Goal: Task Accomplishment & Management: Use online tool/utility

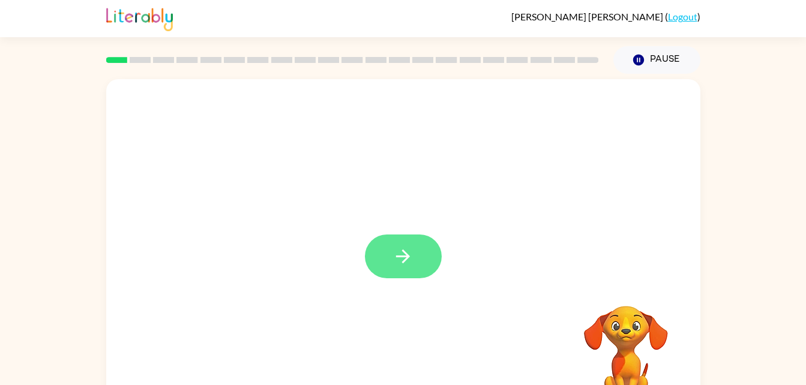
click at [397, 257] on icon "button" at bounding box center [403, 257] width 14 height 14
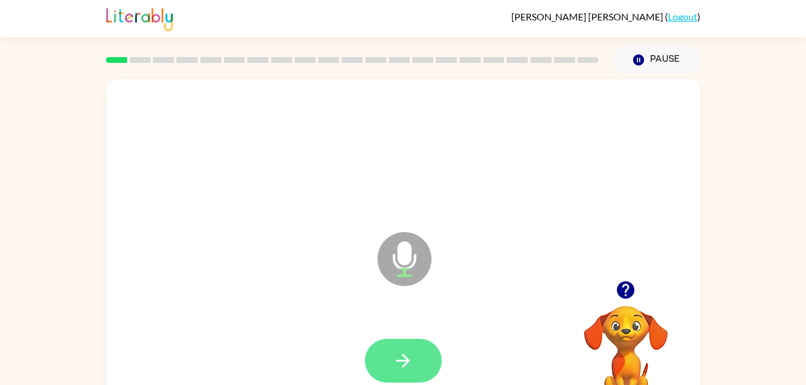
click at [420, 351] on button "button" at bounding box center [403, 361] width 77 height 44
click at [404, 349] on button "button" at bounding box center [403, 361] width 77 height 44
click at [396, 366] on icon "button" at bounding box center [403, 361] width 21 height 21
click at [399, 358] on icon "button" at bounding box center [403, 361] width 21 height 21
click at [430, 369] on button "button" at bounding box center [403, 361] width 77 height 44
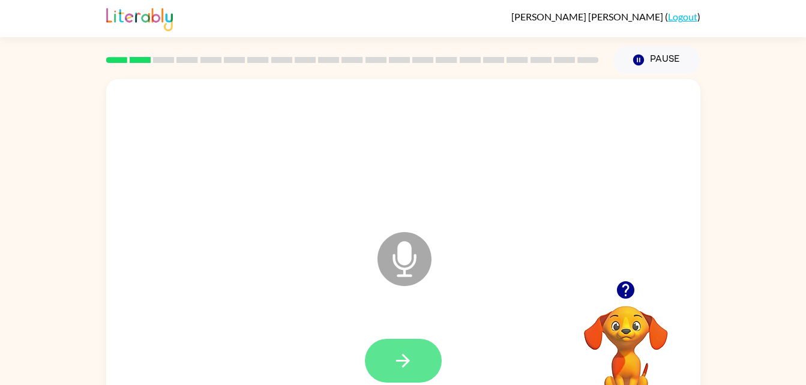
click at [430, 352] on button "button" at bounding box center [403, 361] width 77 height 44
click at [411, 321] on div at bounding box center [403, 361] width 570 height 98
click at [419, 355] on button "button" at bounding box center [403, 361] width 77 height 44
click at [423, 344] on button "button" at bounding box center [403, 361] width 77 height 44
click at [378, 343] on button "button" at bounding box center [403, 361] width 77 height 44
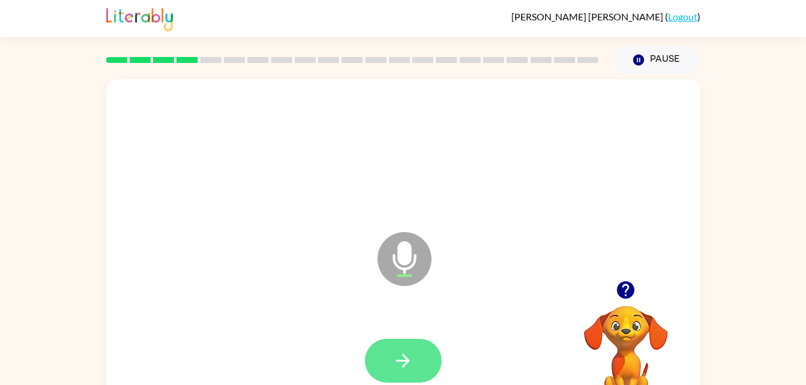
click at [423, 345] on button "button" at bounding box center [403, 361] width 77 height 44
click at [402, 345] on button "button" at bounding box center [403, 361] width 77 height 44
click at [412, 359] on icon "button" at bounding box center [403, 361] width 21 height 21
click at [419, 356] on button "button" at bounding box center [403, 361] width 77 height 44
click at [420, 357] on button "button" at bounding box center [403, 361] width 77 height 44
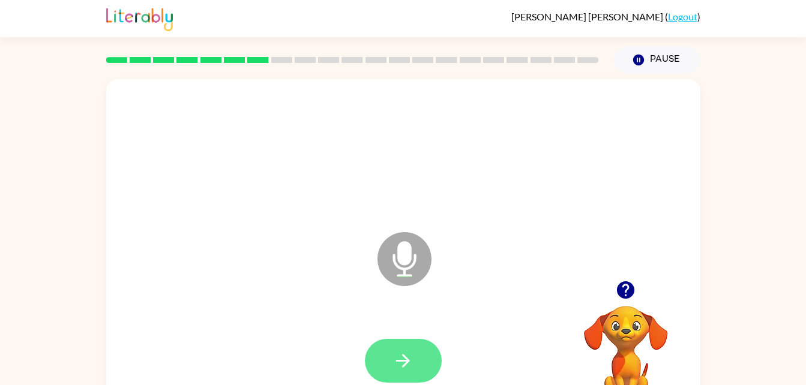
click at [395, 367] on icon "button" at bounding box center [403, 361] width 21 height 21
click at [409, 348] on button "button" at bounding box center [403, 361] width 77 height 44
click at [406, 356] on icon "button" at bounding box center [403, 361] width 21 height 21
click at [430, 361] on button "button" at bounding box center [403, 361] width 77 height 44
click at [427, 354] on button "button" at bounding box center [403, 361] width 77 height 44
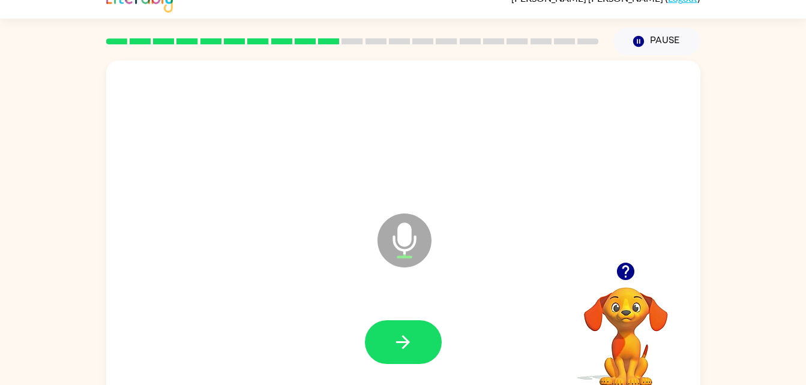
scroll to position [19, 0]
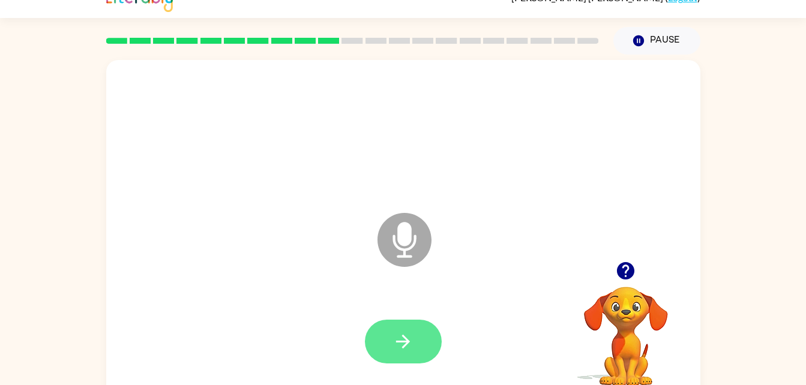
click at [409, 325] on button "button" at bounding box center [403, 342] width 77 height 44
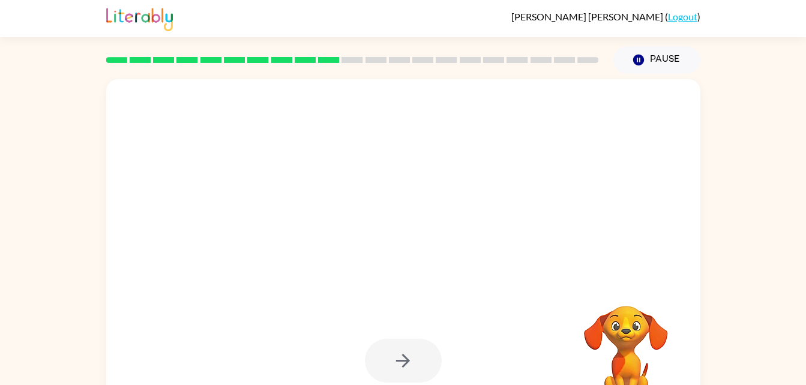
scroll to position [37, 0]
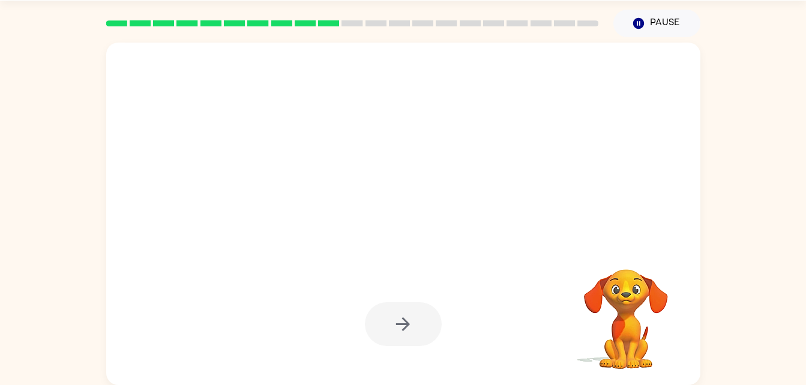
click at [629, 113] on div at bounding box center [403, 116] width 570 height 98
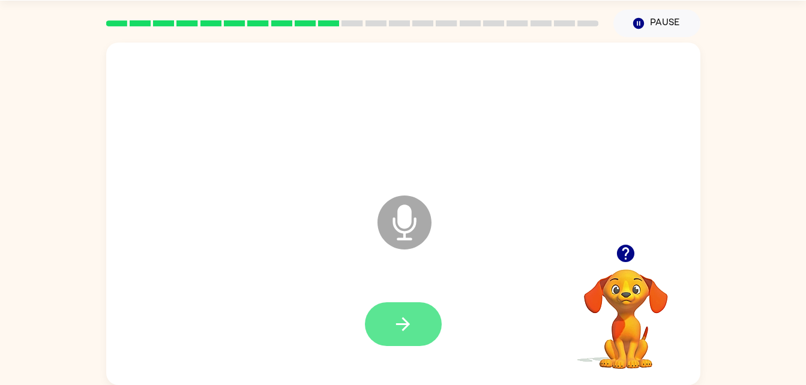
click at [406, 321] on icon "button" at bounding box center [403, 325] width 14 height 14
click at [417, 291] on div at bounding box center [403, 325] width 570 height 98
click at [403, 318] on icon "button" at bounding box center [403, 325] width 14 height 14
click at [405, 312] on button "button" at bounding box center [403, 325] width 77 height 44
click at [401, 324] on icon "button" at bounding box center [403, 325] width 14 height 14
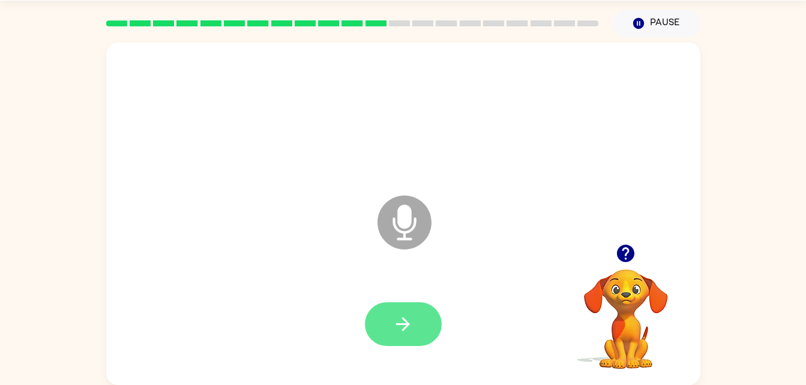
click at [418, 320] on button "button" at bounding box center [403, 325] width 77 height 44
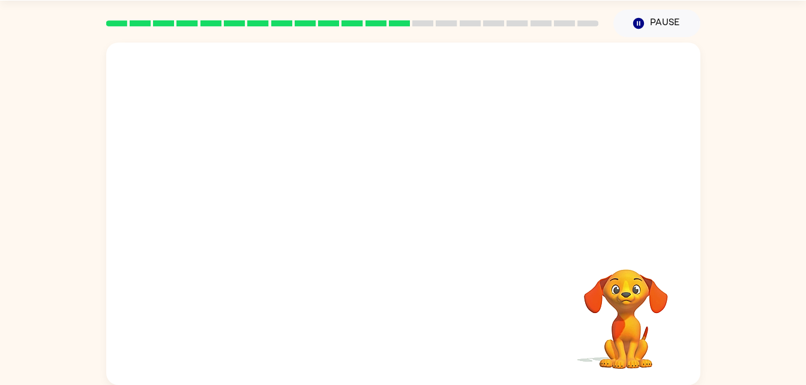
click at [521, 28] on div at bounding box center [352, 23] width 507 height 42
click at [555, 23] on rect at bounding box center [564, 23] width 21 height 6
click at [582, 20] on div at bounding box center [352, 23] width 493 height 6
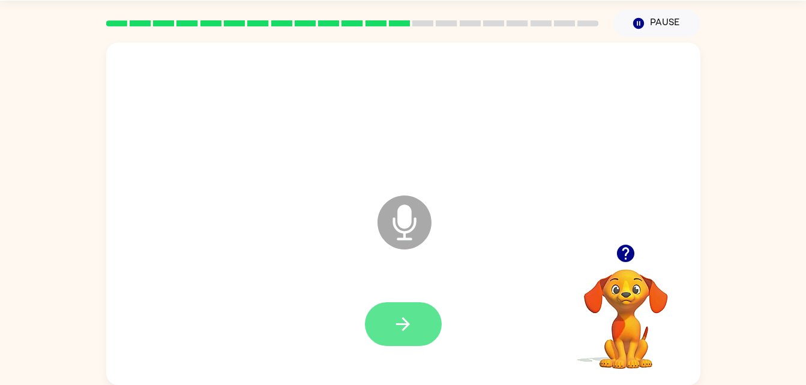
click at [417, 312] on button "button" at bounding box center [403, 325] width 77 height 44
click at [411, 324] on icon "button" at bounding box center [403, 324] width 21 height 21
click at [410, 305] on button "button" at bounding box center [403, 325] width 77 height 44
click at [396, 316] on icon "button" at bounding box center [403, 324] width 21 height 21
click at [424, 308] on button "button" at bounding box center [403, 325] width 77 height 44
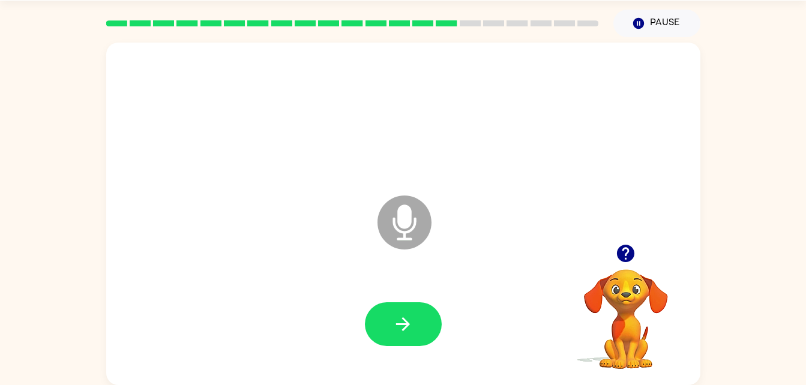
scroll to position [0, 0]
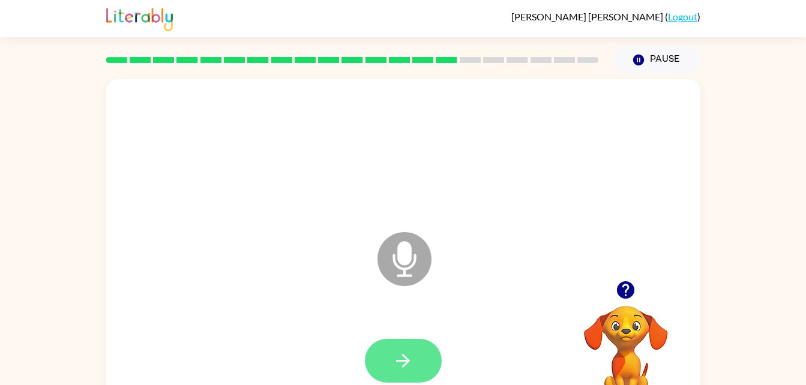
click at [413, 351] on icon "button" at bounding box center [403, 361] width 21 height 21
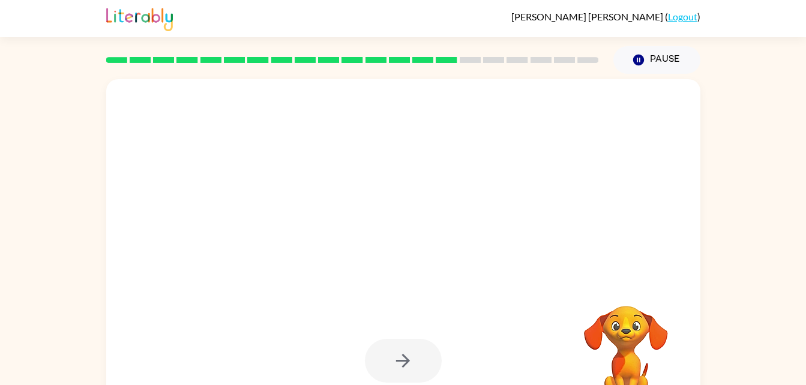
scroll to position [37, 0]
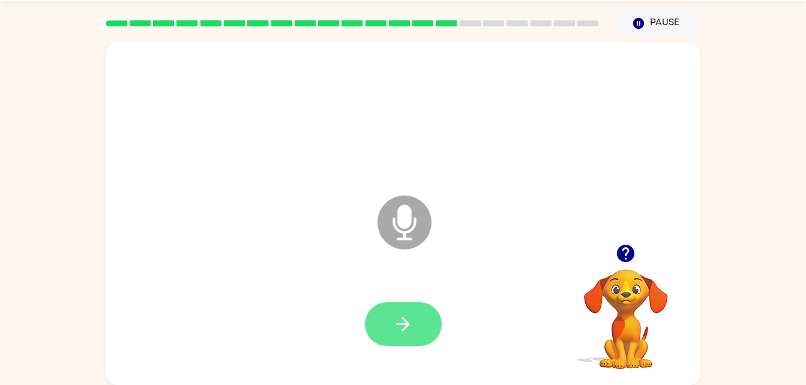
click at [406, 324] on icon "button" at bounding box center [403, 325] width 14 height 14
click at [398, 292] on div at bounding box center [403, 325] width 570 height 98
click at [433, 315] on button "button" at bounding box center [403, 325] width 77 height 44
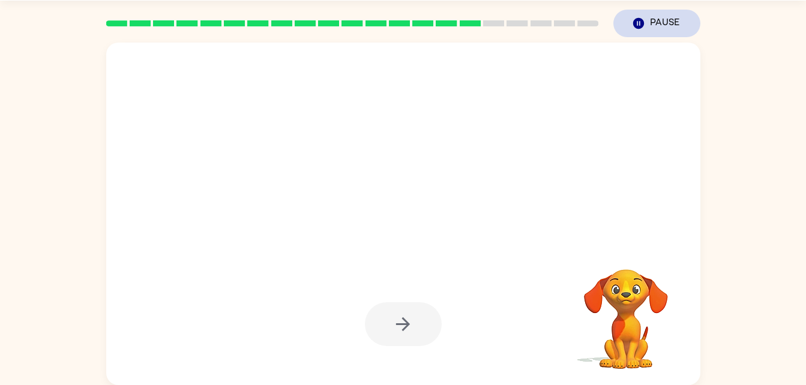
click at [632, 28] on icon "Pause" at bounding box center [638, 23] width 13 height 13
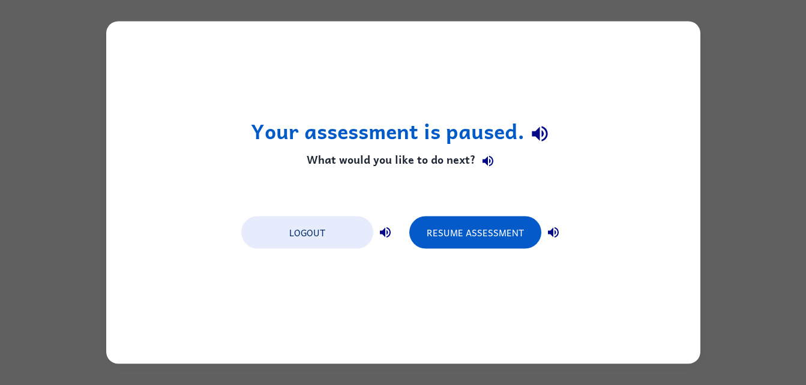
scroll to position [0, 0]
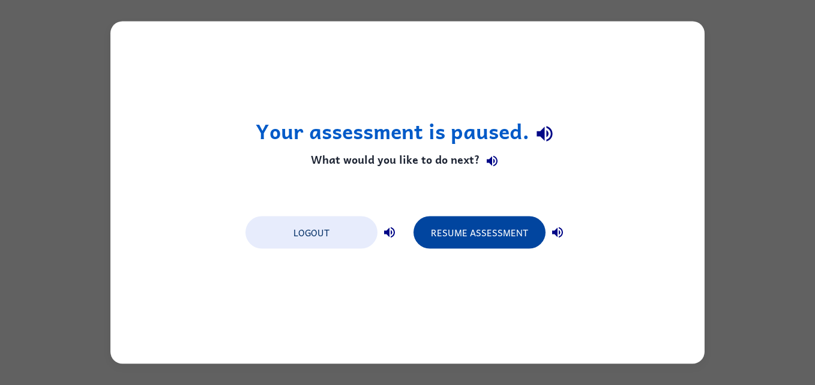
click at [507, 238] on button "Resume Assessment" at bounding box center [480, 233] width 132 height 32
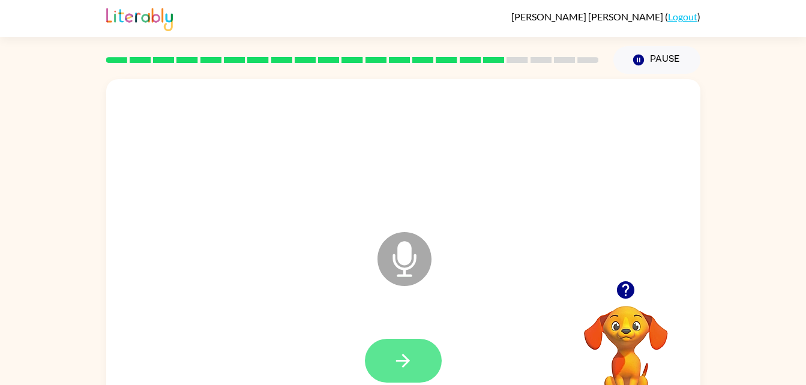
click at [389, 364] on button "button" at bounding box center [403, 361] width 77 height 44
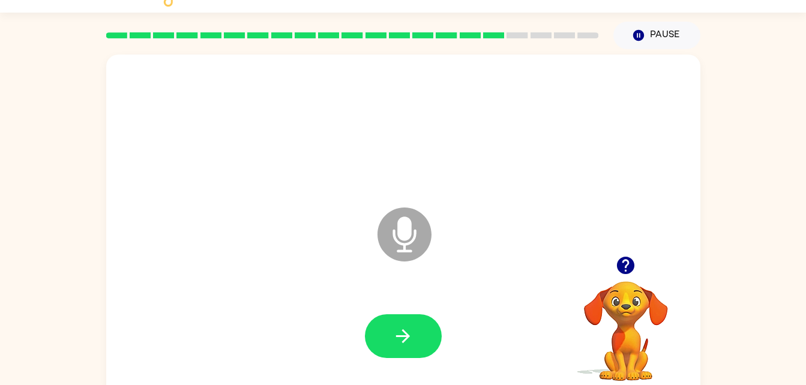
scroll to position [37, 0]
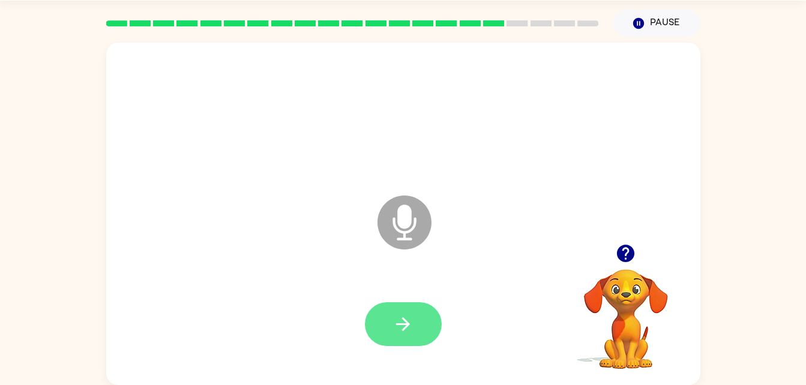
click at [394, 333] on icon "button" at bounding box center [403, 324] width 21 height 21
click at [401, 327] on icon "button" at bounding box center [403, 324] width 21 height 21
click at [426, 327] on button "button" at bounding box center [403, 325] width 77 height 44
click at [427, 331] on button "button" at bounding box center [403, 325] width 77 height 44
click at [415, 316] on button "button" at bounding box center [403, 325] width 77 height 44
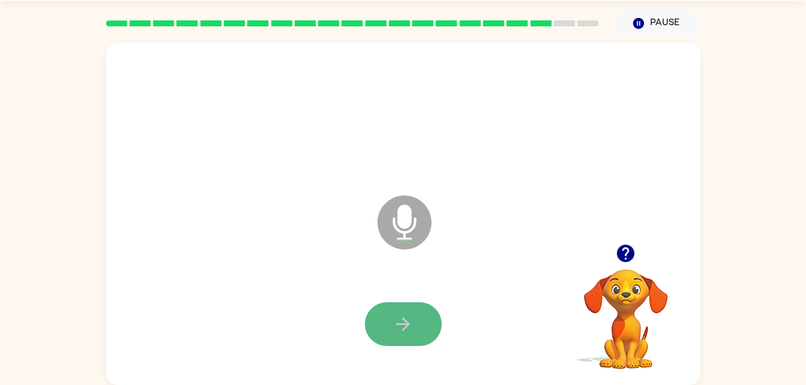
click at [409, 315] on icon "button" at bounding box center [403, 324] width 21 height 21
click at [438, 329] on button "button" at bounding box center [403, 325] width 77 height 44
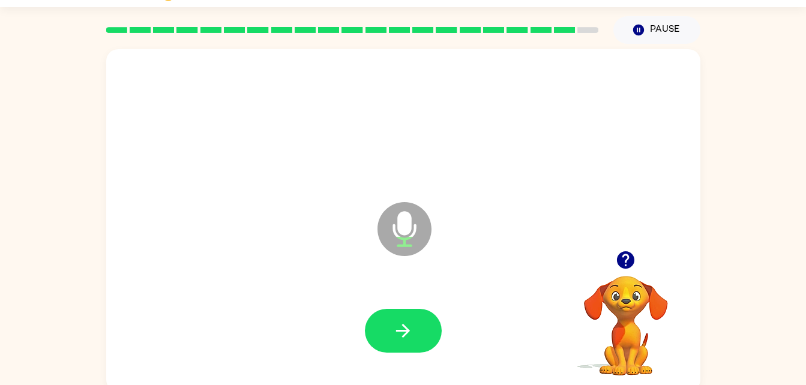
scroll to position [32, 0]
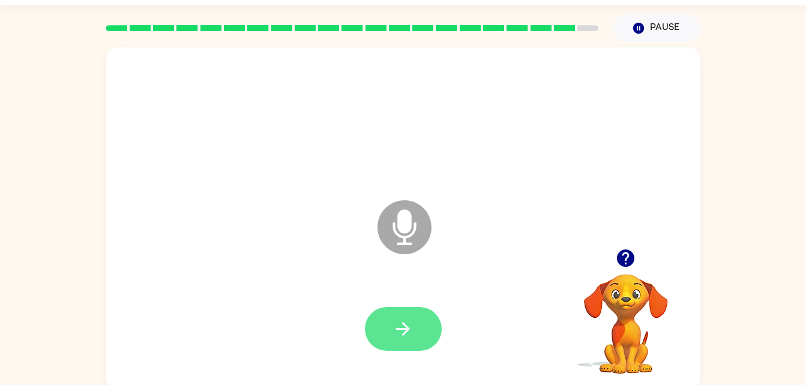
click at [409, 327] on icon "button" at bounding box center [403, 329] width 21 height 21
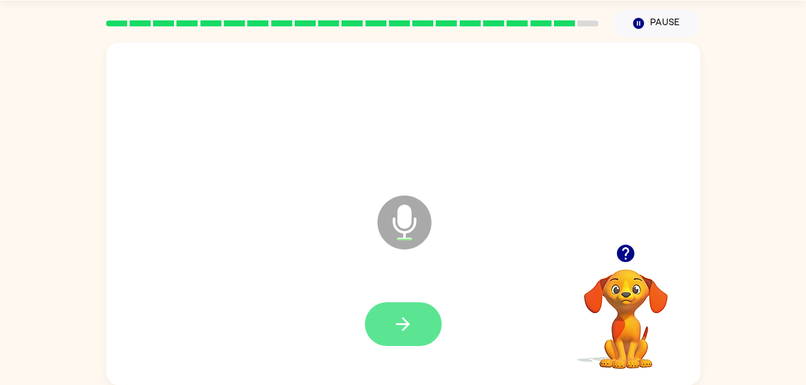
click at [398, 327] on icon "button" at bounding box center [403, 324] width 21 height 21
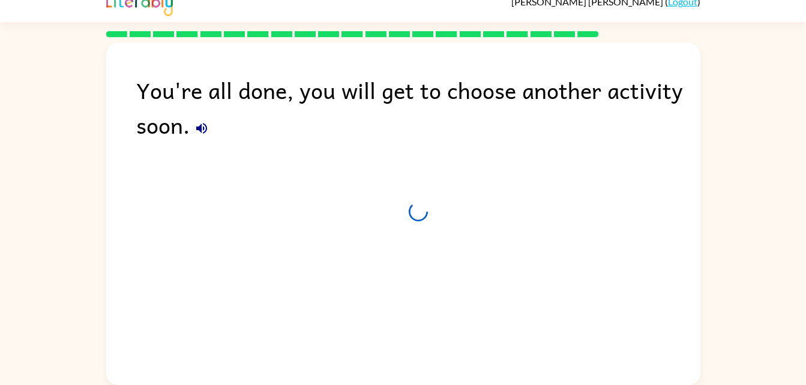
scroll to position [15, 0]
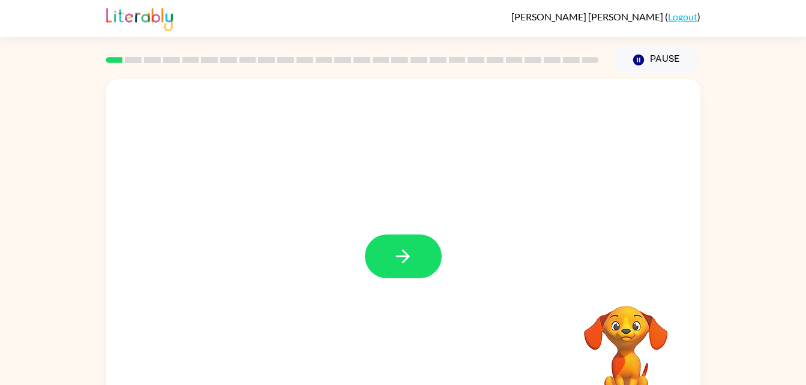
click at [384, 289] on div at bounding box center [403, 250] width 594 height 343
click at [408, 273] on button "button" at bounding box center [403, 257] width 77 height 44
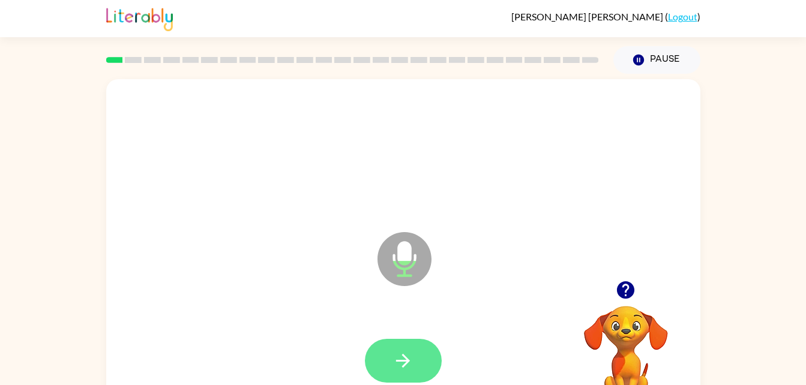
click at [397, 366] on icon "button" at bounding box center [403, 361] width 21 height 21
click at [414, 366] on button "button" at bounding box center [403, 361] width 77 height 44
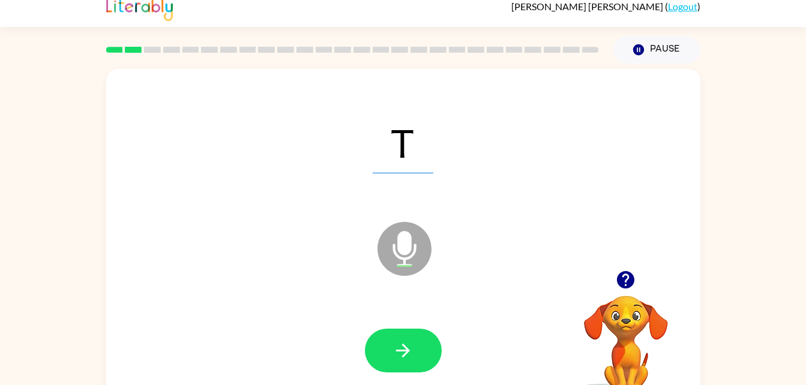
scroll to position [37, 0]
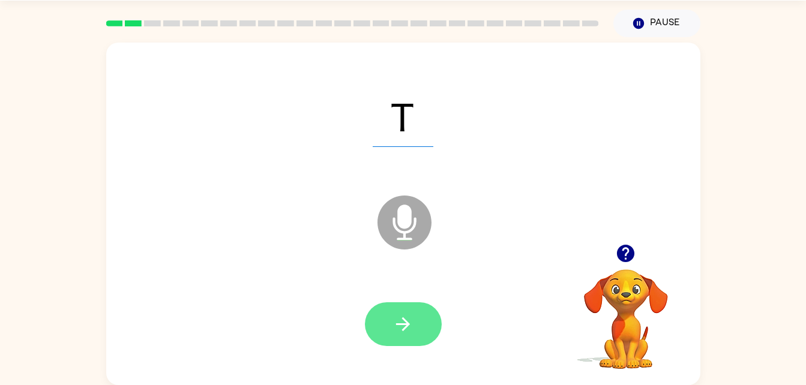
click at [386, 314] on button "button" at bounding box center [403, 325] width 77 height 44
click at [421, 334] on button "button" at bounding box center [403, 325] width 77 height 44
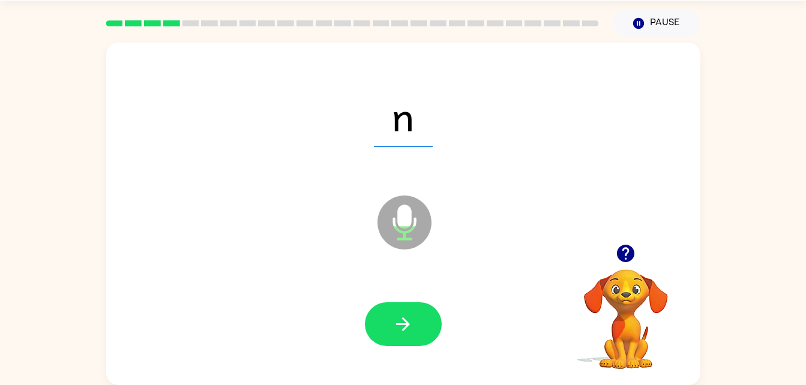
click at [367, 339] on div at bounding box center [403, 325] width 77 height 44
click at [424, 309] on button "button" at bounding box center [403, 325] width 77 height 44
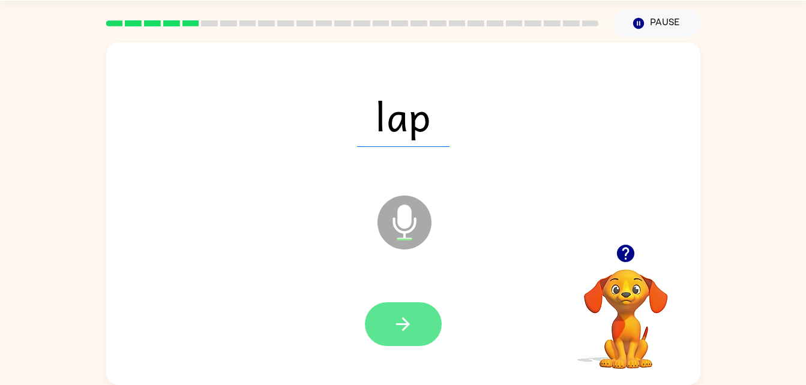
click at [402, 321] on icon "button" at bounding box center [403, 324] width 21 height 21
click at [430, 319] on button "button" at bounding box center [403, 325] width 77 height 44
click at [403, 318] on icon "button" at bounding box center [403, 324] width 21 height 21
click at [415, 340] on button "button" at bounding box center [403, 325] width 77 height 44
click at [405, 327] on icon "button" at bounding box center [403, 324] width 21 height 21
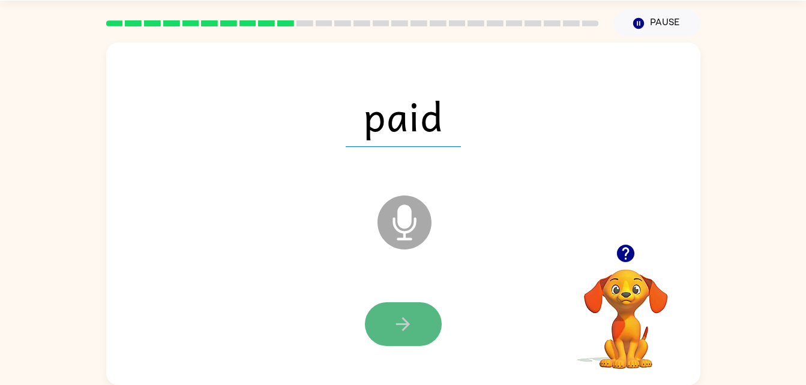
click at [426, 326] on button "button" at bounding box center [403, 325] width 77 height 44
click at [406, 325] on icon "button" at bounding box center [403, 325] width 14 height 14
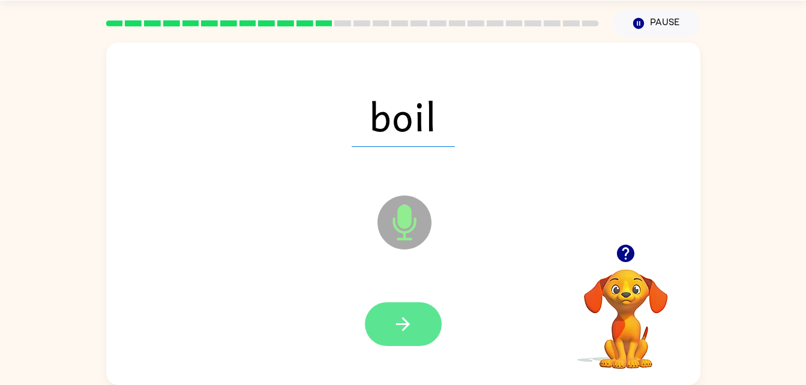
click at [406, 313] on button "button" at bounding box center [403, 325] width 77 height 44
click at [417, 330] on button "button" at bounding box center [403, 325] width 77 height 44
click at [421, 332] on button "button" at bounding box center [403, 325] width 77 height 44
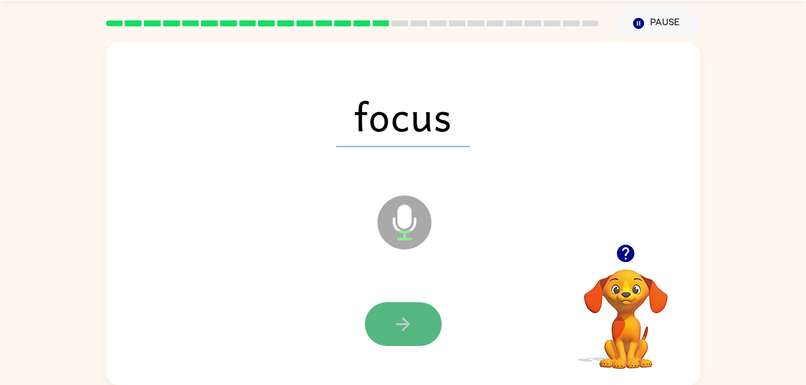
click at [399, 325] on icon "button" at bounding box center [403, 325] width 14 height 14
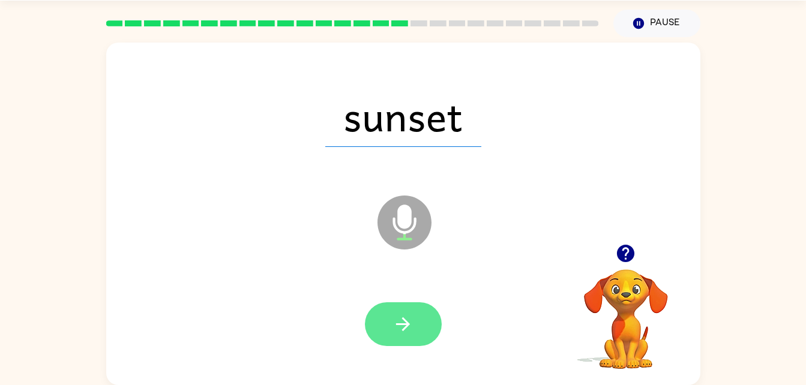
click at [439, 323] on button "button" at bounding box center [403, 325] width 77 height 44
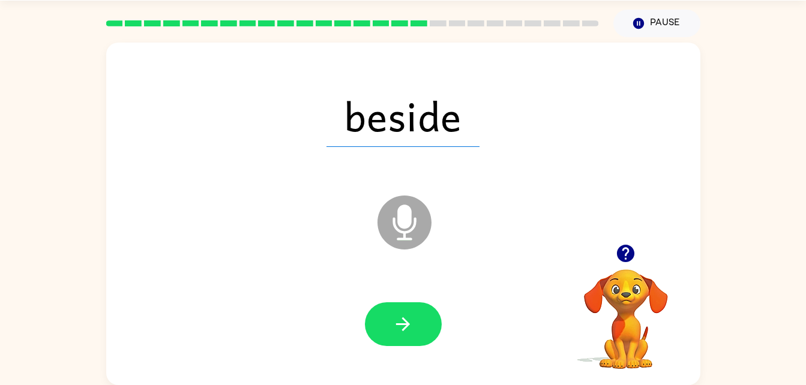
click at [457, 328] on div at bounding box center [403, 325] width 570 height 98
click at [428, 312] on button "button" at bounding box center [403, 325] width 77 height 44
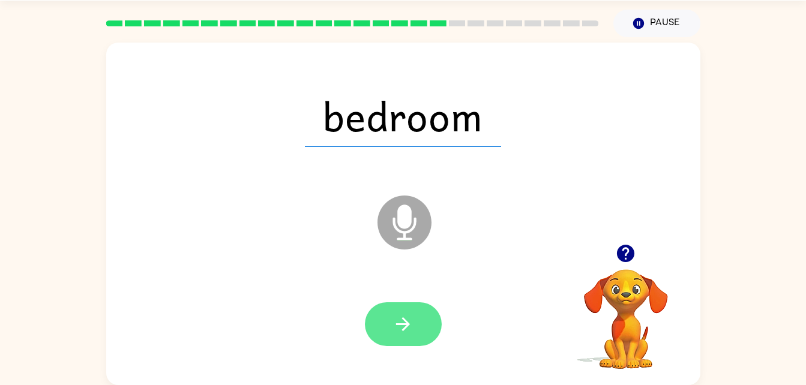
click at [406, 324] on icon "button" at bounding box center [403, 325] width 14 height 14
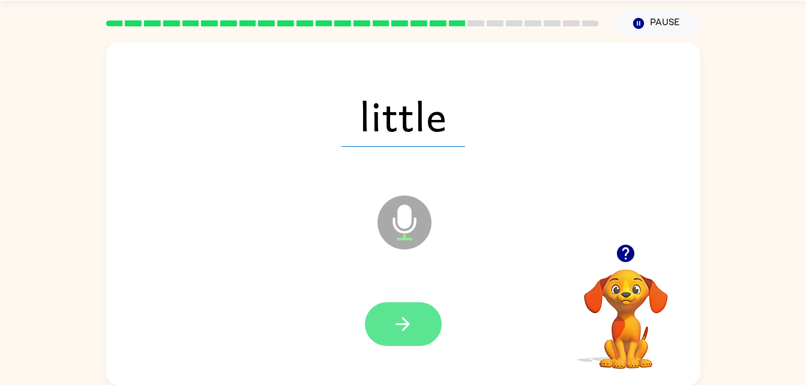
click at [426, 322] on button "button" at bounding box center [403, 325] width 77 height 44
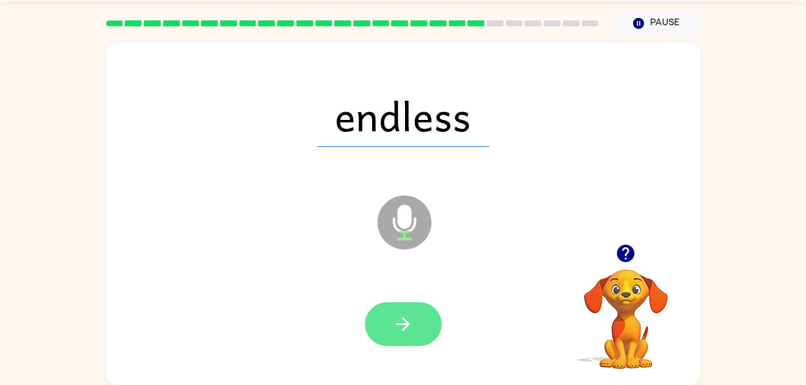
click at [407, 321] on icon "button" at bounding box center [403, 324] width 21 height 21
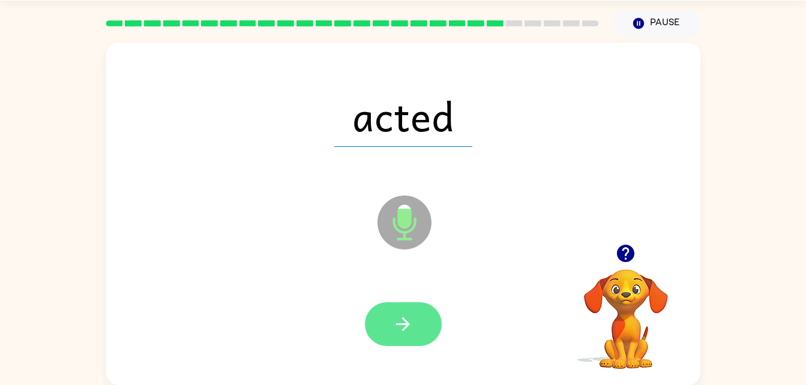
click at [415, 319] on button "button" at bounding box center [403, 325] width 77 height 44
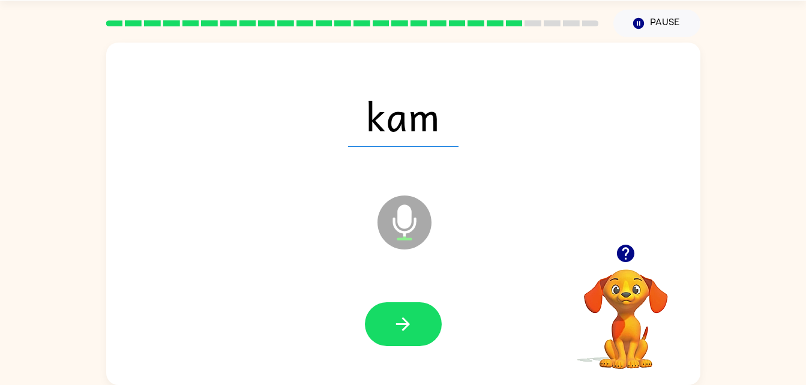
click at [415, 229] on icon at bounding box center [405, 223] width 54 height 54
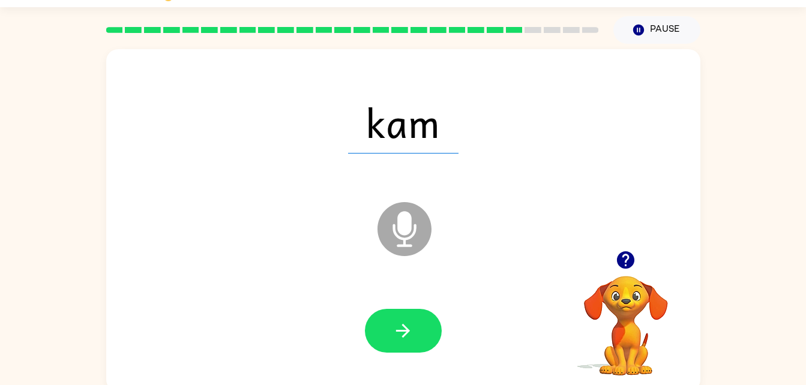
scroll to position [23, 0]
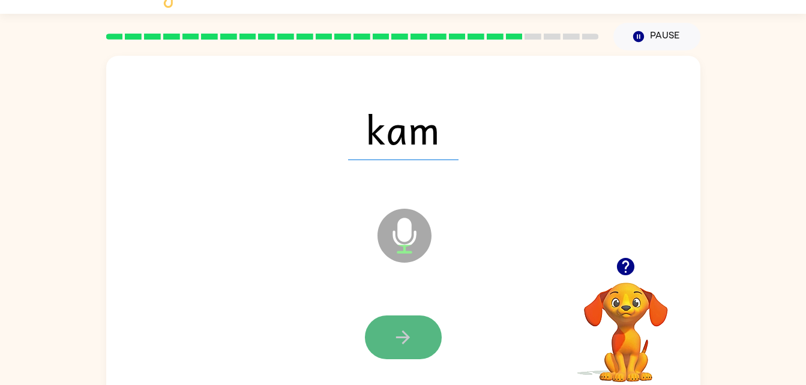
click at [413, 336] on icon "button" at bounding box center [403, 337] width 21 height 21
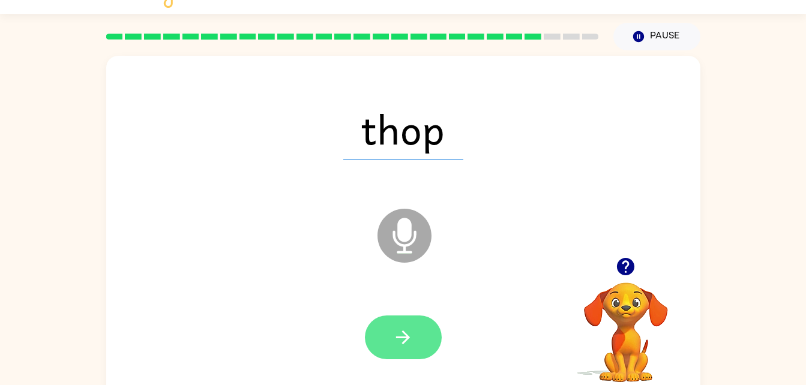
click at [423, 342] on button "button" at bounding box center [403, 338] width 77 height 44
click at [420, 350] on button "button" at bounding box center [403, 338] width 77 height 44
click at [387, 355] on button "button" at bounding box center [403, 338] width 77 height 44
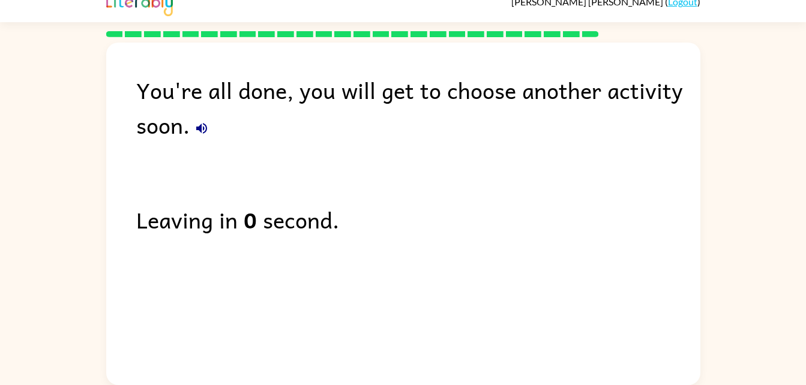
scroll to position [0, 0]
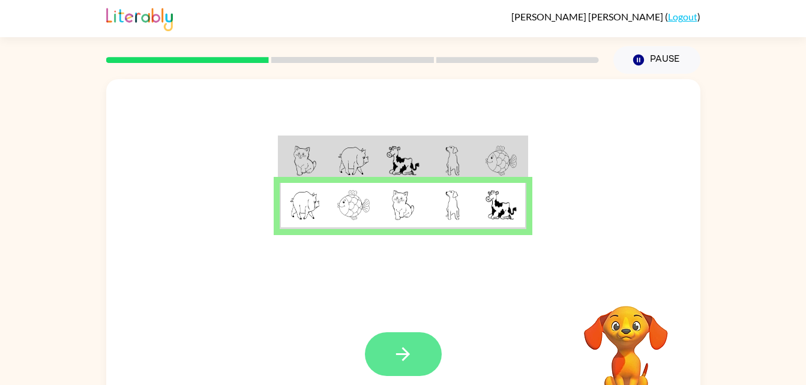
click at [410, 336] on button "button" at bounding box center [403, 355] width 77 height 44
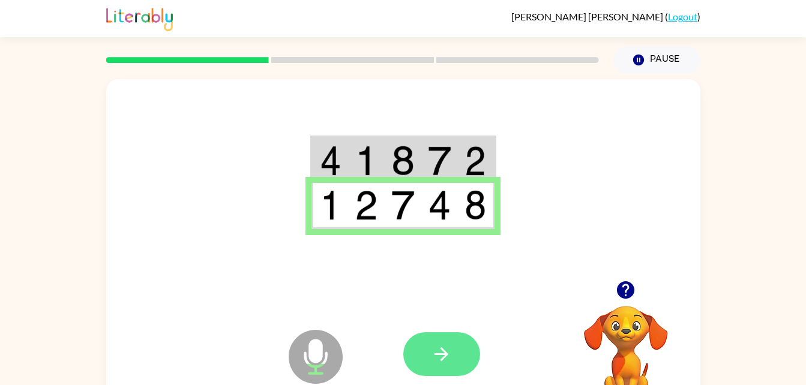
click at [462, 369] on button "button" at bounding box center [441, 355] width 77 height 44
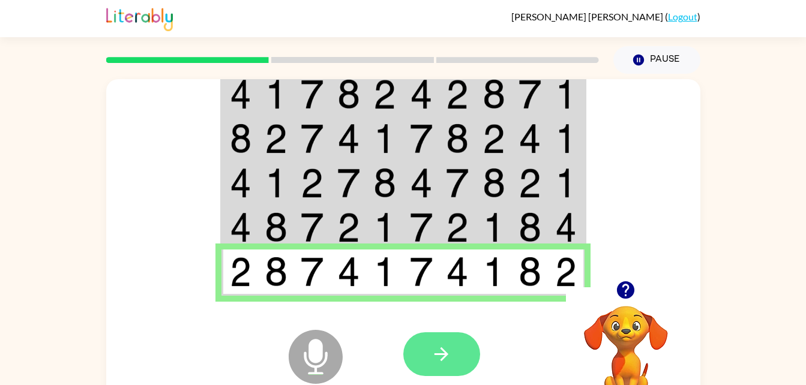
click at [435, 352] on icon "button" at bounding box center [441, 354] width 21 height 21
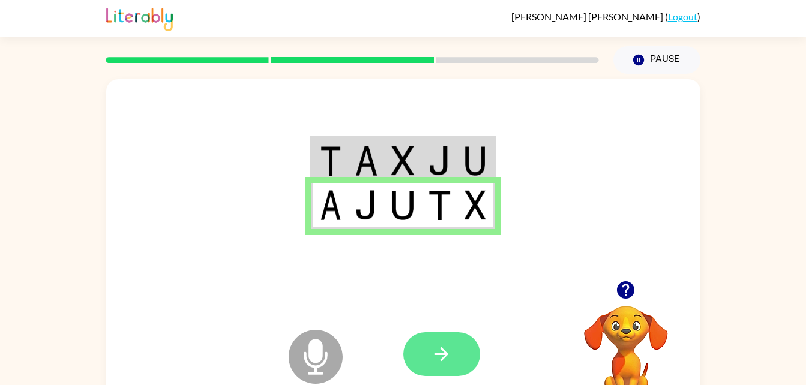
click at [456, 369] on button "button" at bounding box center [441, 355] width 77 height 44
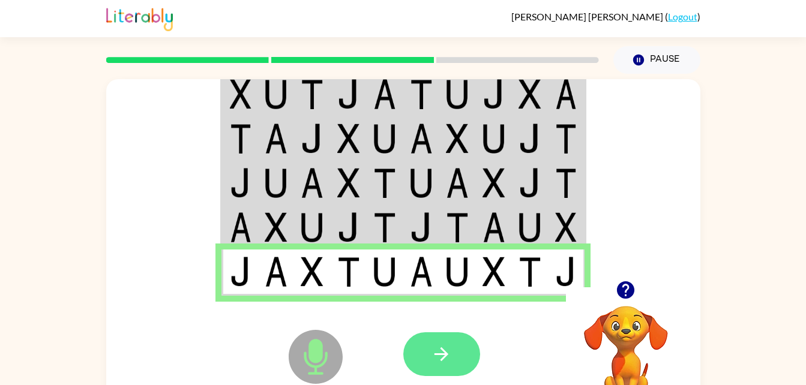
click at [437, 339] on button "button" at bounding box center [441, 355] width 77 height 44
